Goal: Task Accomplishment & Management: Use online tool/utility

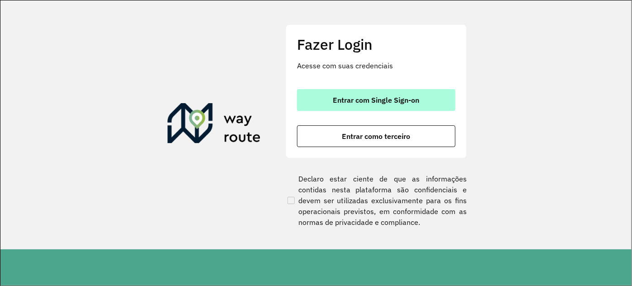
click at [346, 98] on span "Entrar com Single Sign-on" at bounding box center [376, 99] width 86 height 7
click at [348, 98] on span "Entrar com Single Sign-on" at bounding box center [376, 99] width 86 height 7
